Goal: Find contact information: Find contact information

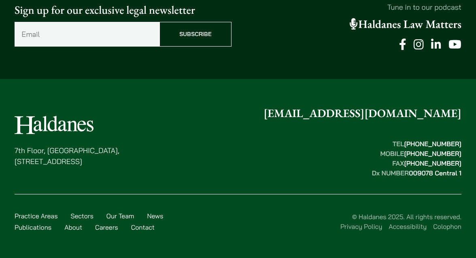
scroll to position [2713, 0]
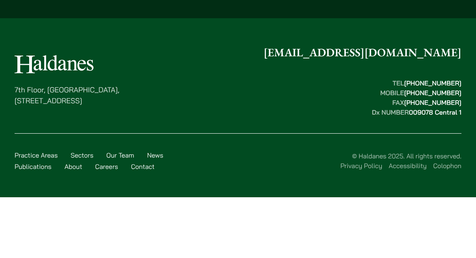
drag, startPoint x: 15, startPoint y: 148, endPoint x: 171, endPoint y: 163, distance: 156.5
click at [171, 163] on div "[STREET_ADDRESS] [EMAIL_ADDRESS][DOMAIN_NAME] TEL  [PHONE_NUMBER] MOBILE  [PHON…" at bounding box center [238, 111] width 476 height 134
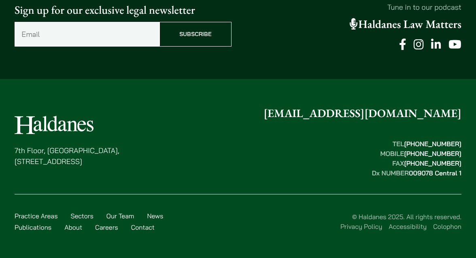
copy p "[STREET_ADDRESS]"
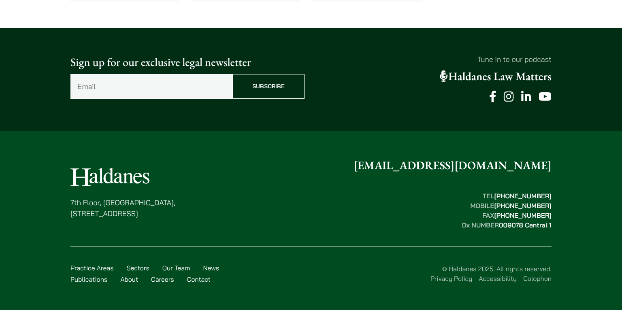
scroll to position [2726, 0]
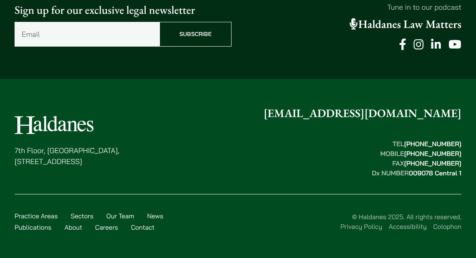
scroll to position [2713, 0]
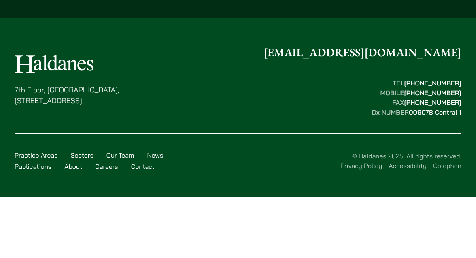
drag, startPoint x: 18, startPoint y: 149, endPoint x: 162, endPoint y: 161, distance: 145.0
click at [162, 117] on div "7th Floor, Ruttonjee House, 11 Duddell Street, Central, Hong Kong enquiries@hal…" at bounding box center [238, 80] width 447 height 73
copy p "[STREET_ADDRESS]"
